Goal: Transaction & Acquisition: Purchase product/service

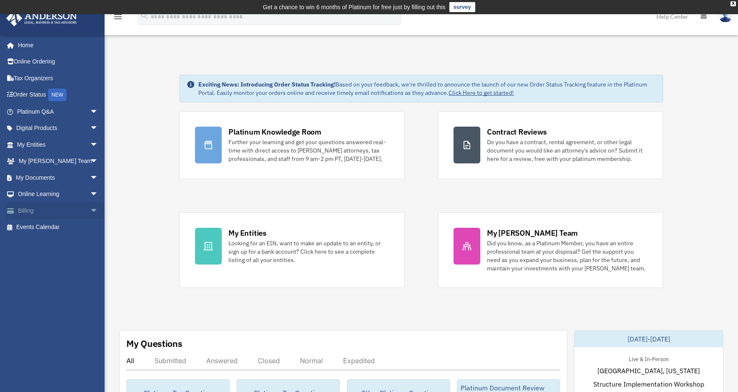
scroll to position [125, 0]
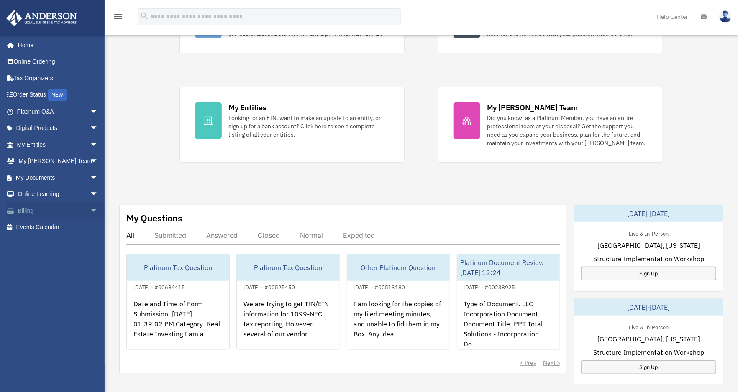
click at [91, 206] on span "arrow_drop_down" at bounding box center [98, 210] width 17 height 17
click at [52, 230] on link "$ Open Invoices" at bounding box center [61, 227] width 99 height 17
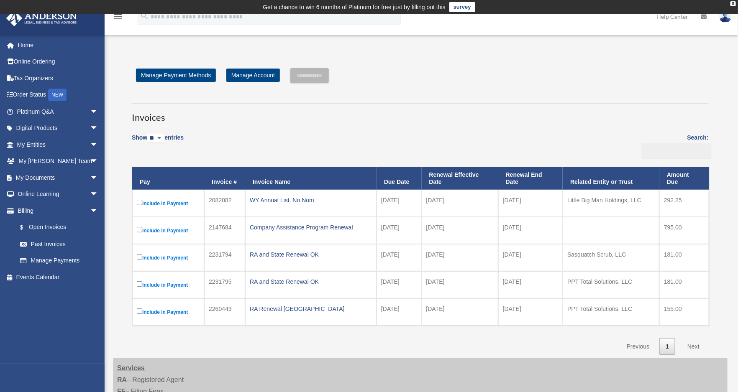
click at [141, 203] on label "Include in Payment" at bounding box center [168, 203] width 63 height 10
click at [318, 79] on input "**********" at bounding box center [309, 75] width 38 height 15
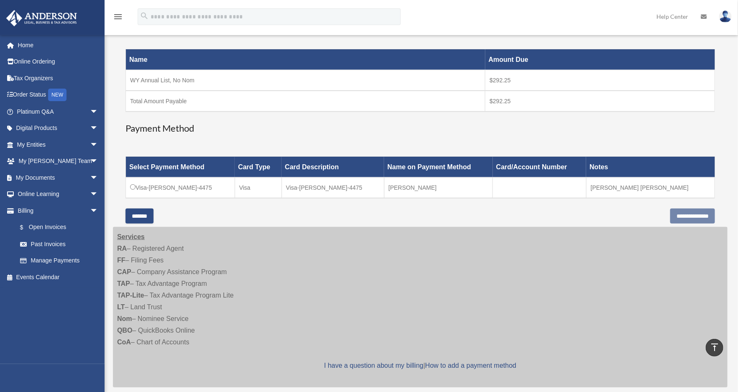
scroll to position [125, 0]
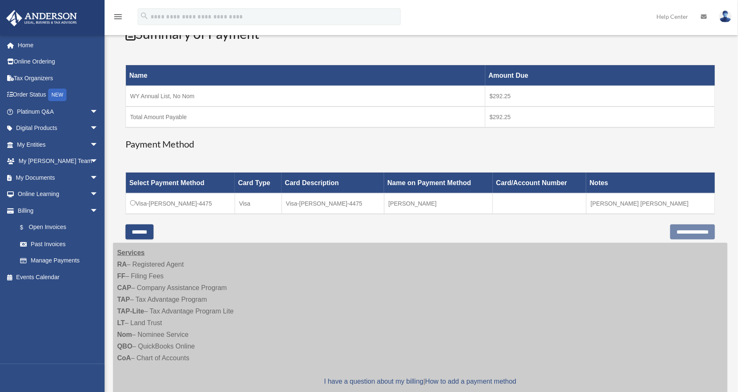
click at [136, 202] on td "Visa-[PERSON_NAME]-4475" at bounding box center [180, 203] width 109 height 21
click at [689, 233] on input "**********" at bounding box center [692, 232] width 45 height 15
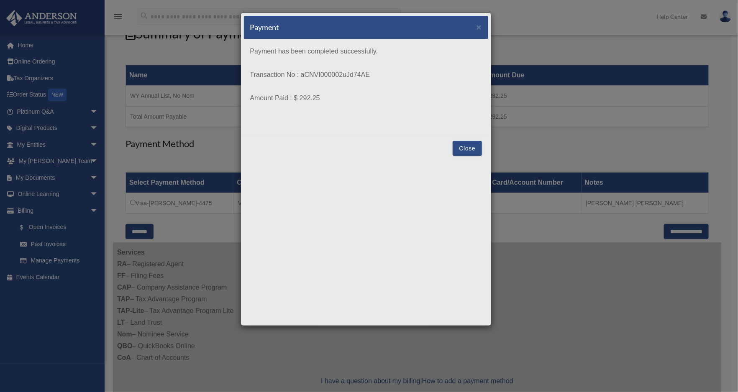
click at [458, 149] on button "Close" at bounding box center [467, 148] width 29 height 15
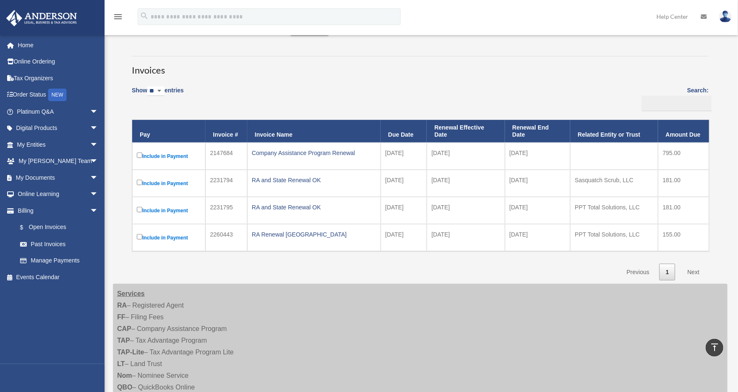
scroll to position [14, 0]
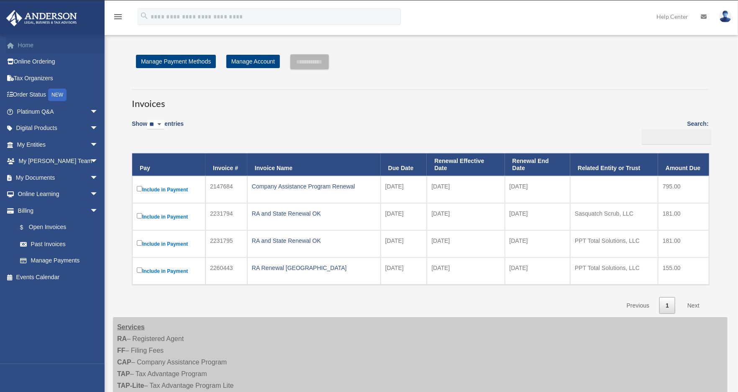
click at [36, 44] on link "Home" at bounding box center [58, 45] width 105 height 17
